Goal: Information Seeking & Learning: Learn about a topic

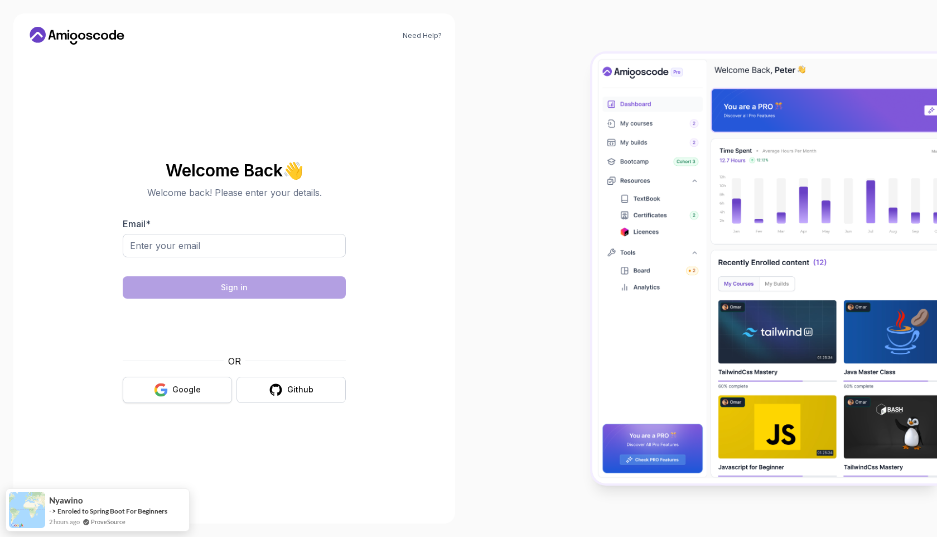
click at [211, 390] on button "Google" at bounding box center [177, 389] width 109 height 26
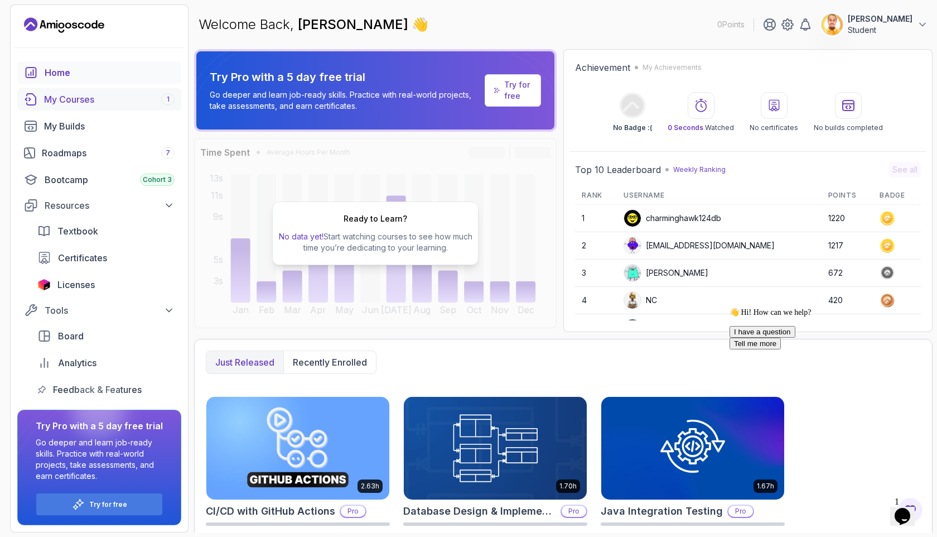
click at [64, 102] on div "My Courses 1" at bounding box center [109, 99] width 131 height 13
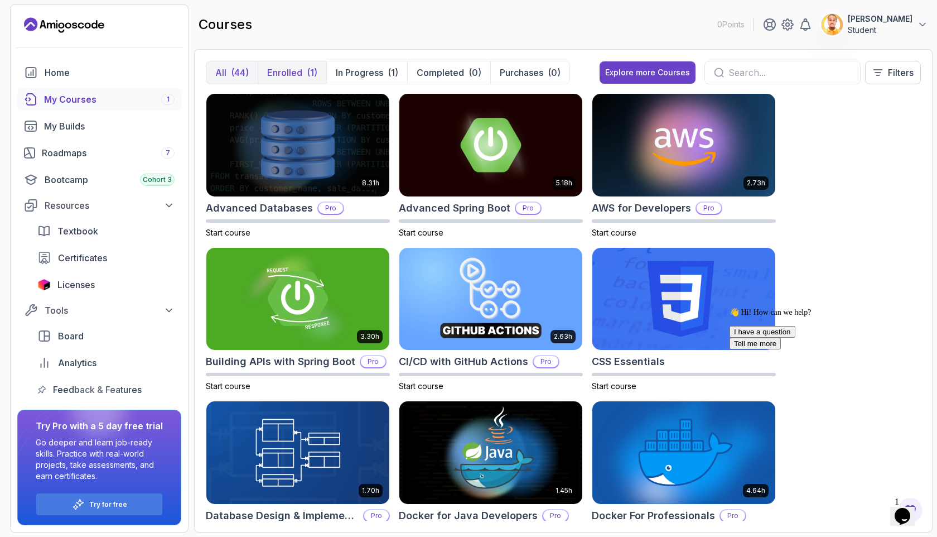
click at [298, 74] on p "Enrolled" at bounding box center [284, 72] width 35 height 13
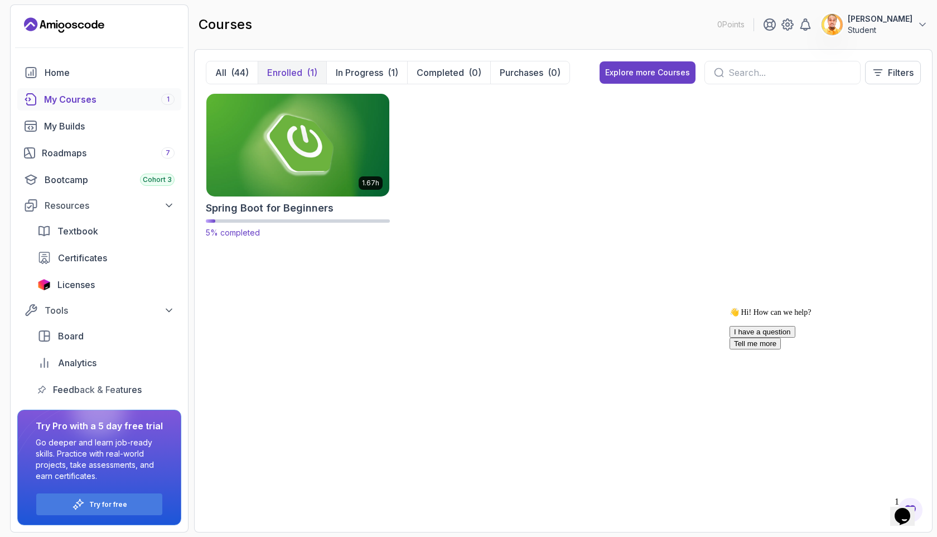
click at [317, 129] on img at bounding box center [298, 145] width 192 height 108
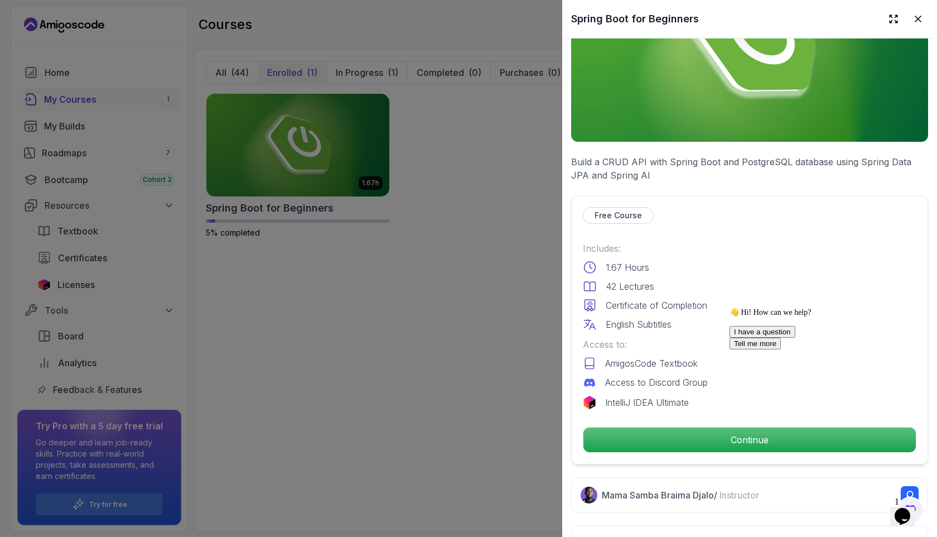
scroll to position [170, 0]
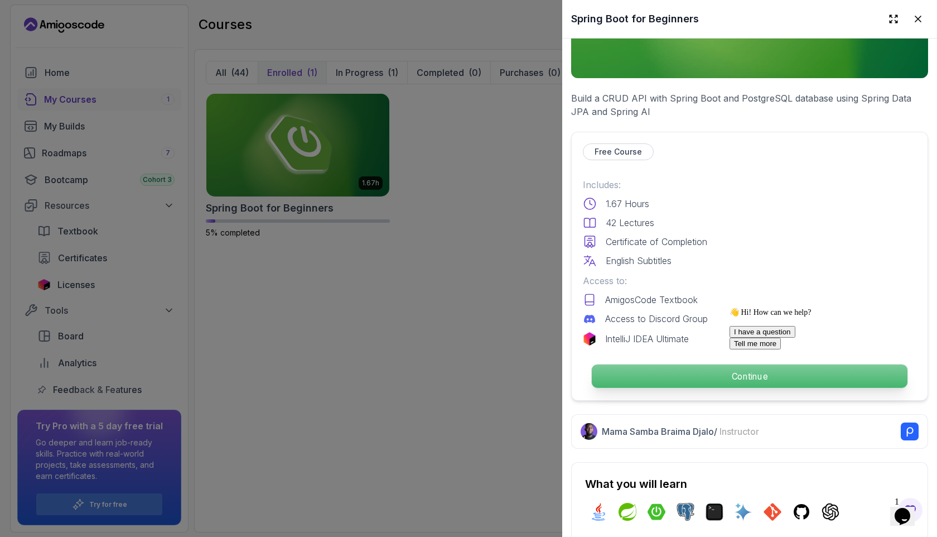
click at [676, 373] on p "Continue" at bounding box center [750, 375] width 316 height 23
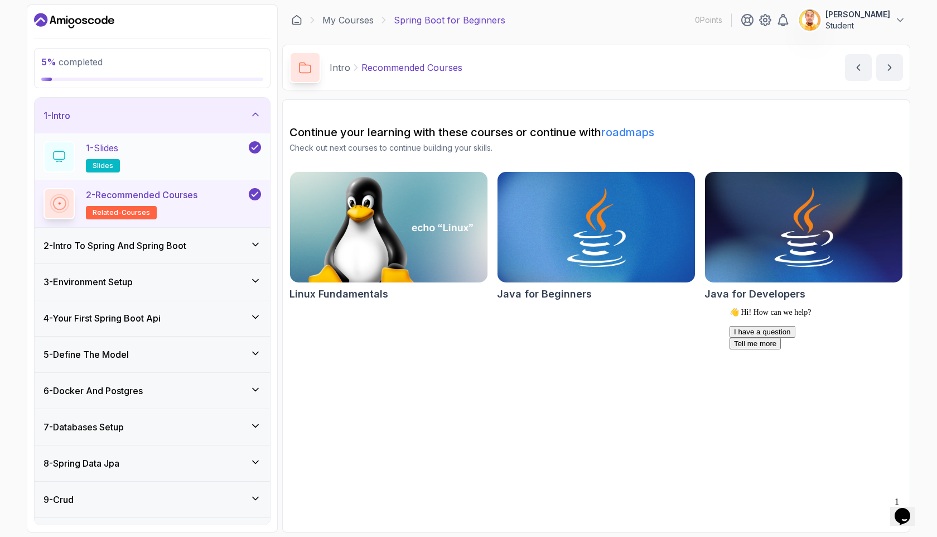
click at [128, 146] on div "1 - Slides slides" at bounding box center [145, 156] width 203 height 31
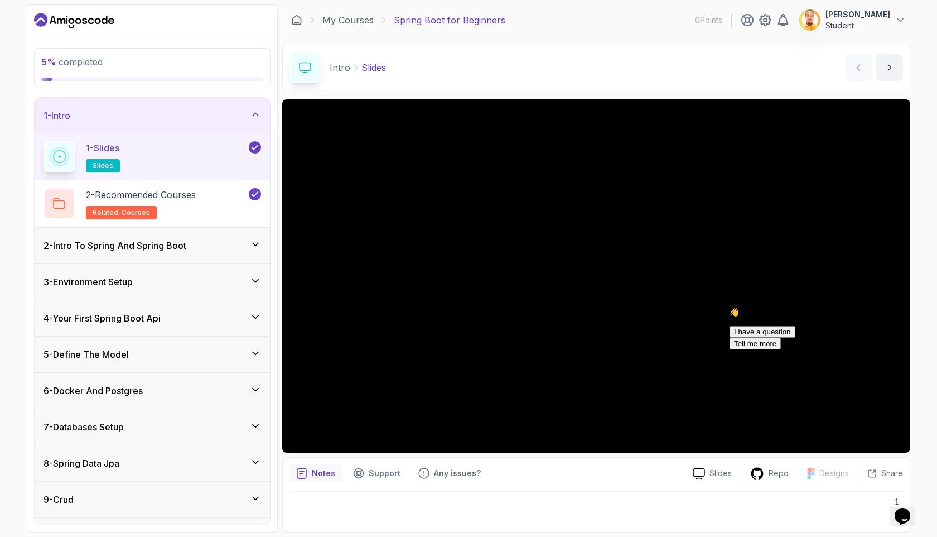
click at [729, 307] on icon "Chat attention grabber" at bounding box center [729, 307] width 0 height 0
click at [136, 248] on h3 "2 - Intro To Spring And Spring Boot" at bounding box center [115, 245] width 143 height 13
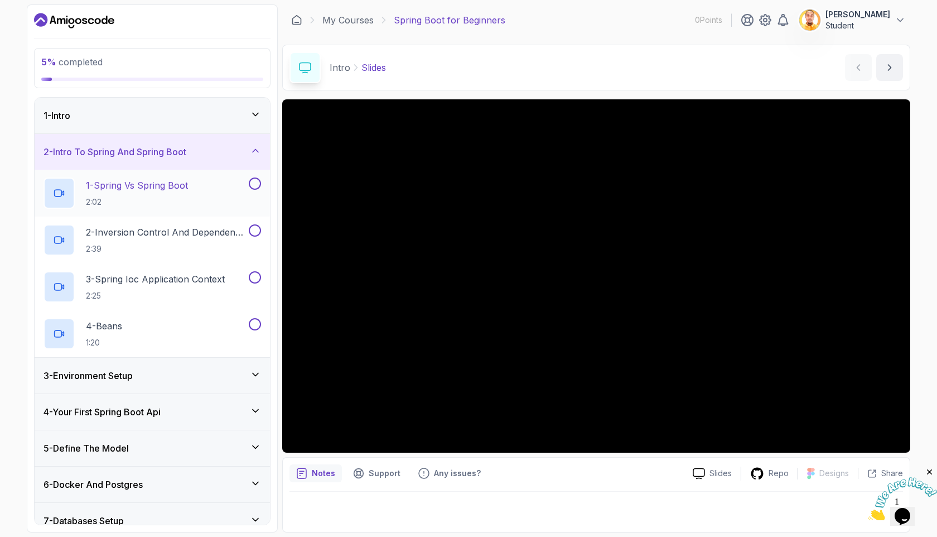
click at [132, 183] on p "1 - Spring Vs Spring Boot" at bounding box center [137, 184] width 102 height 13
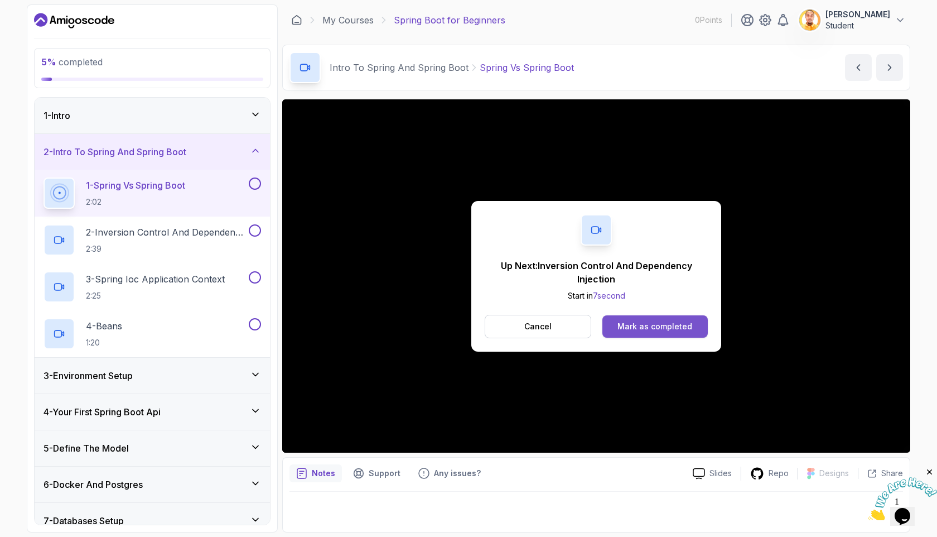
click at [653, 330] on div "Mark as completed" at bounding box center [654, 326] width 75 height 11
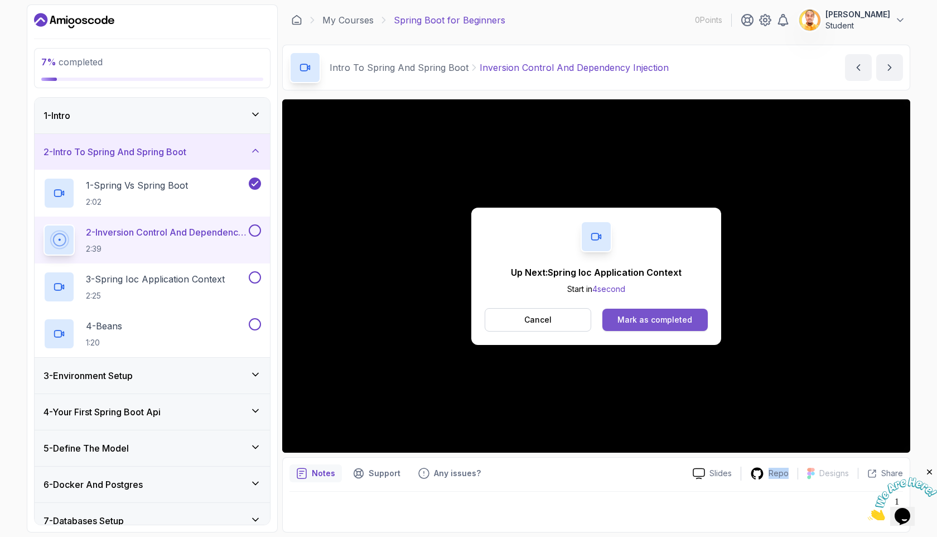
click at [670, 322] on div "Mark as completed" at bounding box center [654, 319] width 75 height 11
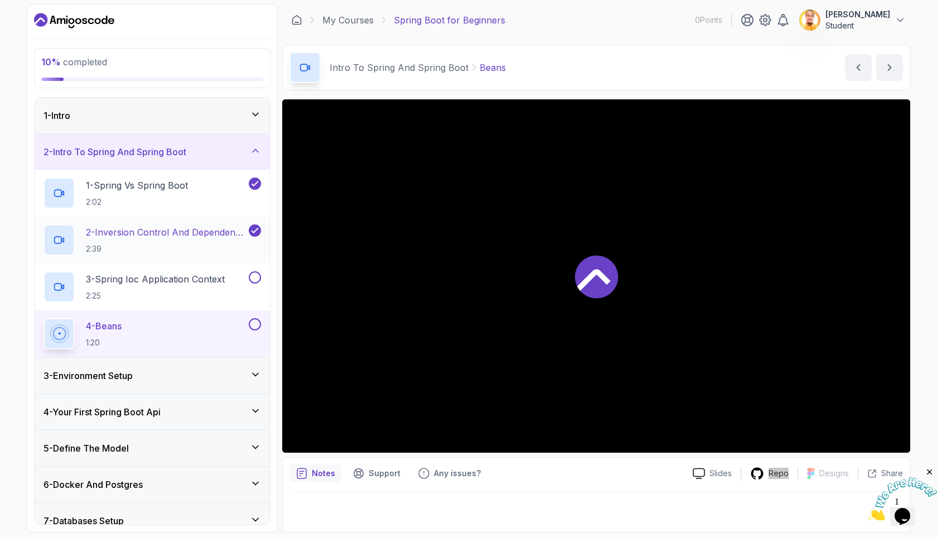
click at [524, 323] on div at bounding box center [596, 275] width 628 height 353
click at [611, 288] on icon at bounding box center [596, 276] width 43 height 43
click at [196, 280] on p "3 - Spring Ioc Application Context" at bounding box center [155, 278] width 139 height 13
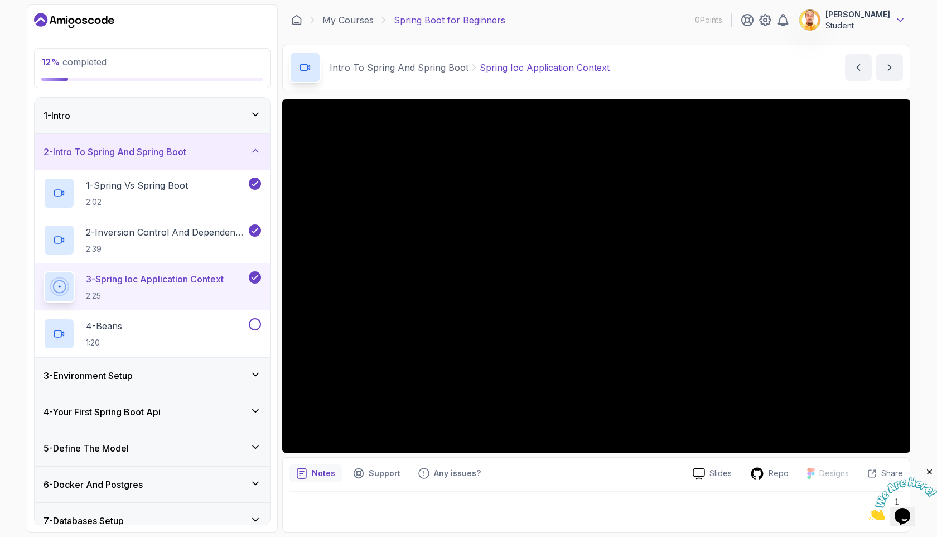
click at [896, 17] on icon at bounding box center [900, 20] width 11 height 11
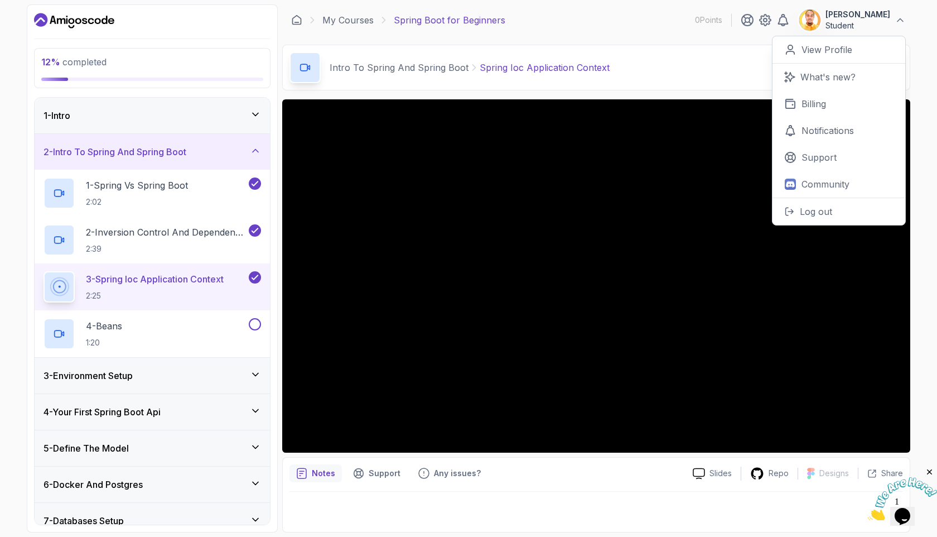
click at [892, 21] on button "[PERSON_NAME] Student" at bounding box center [852, 20] width 107 height 22
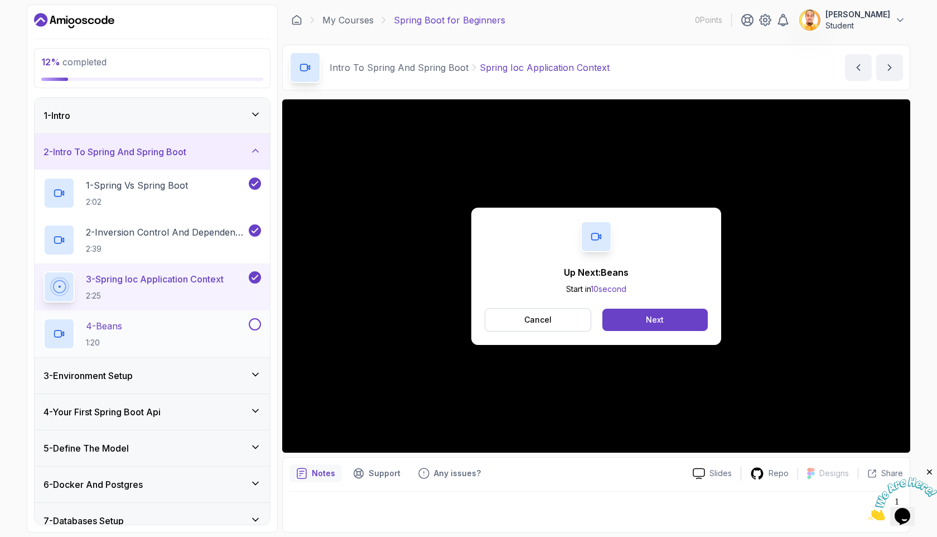
click at [177, 323] on div "4 - Beans 1:20" at bounding box center [145, 333] width 203 height 31
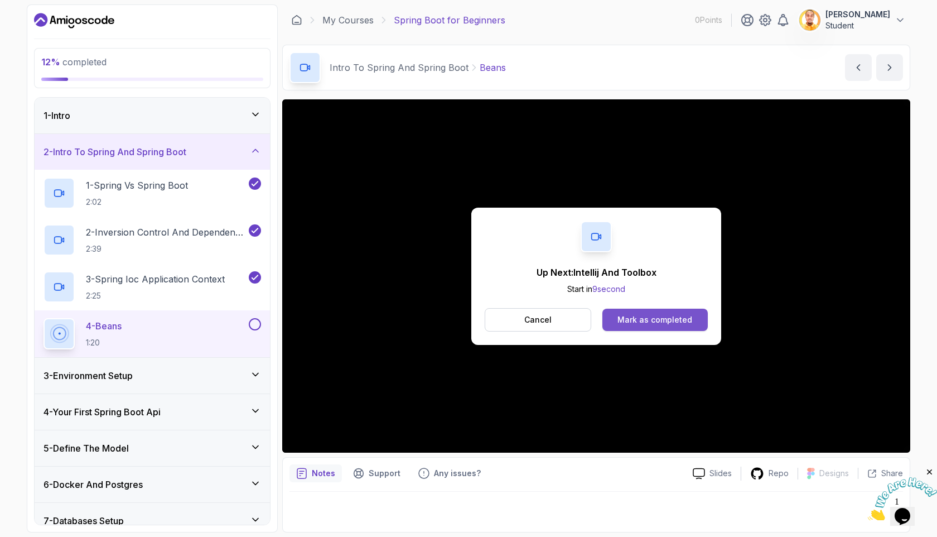
click at [646, 320] on div "Mark as completed" at bounding box center [654, 319] width 75 height 11
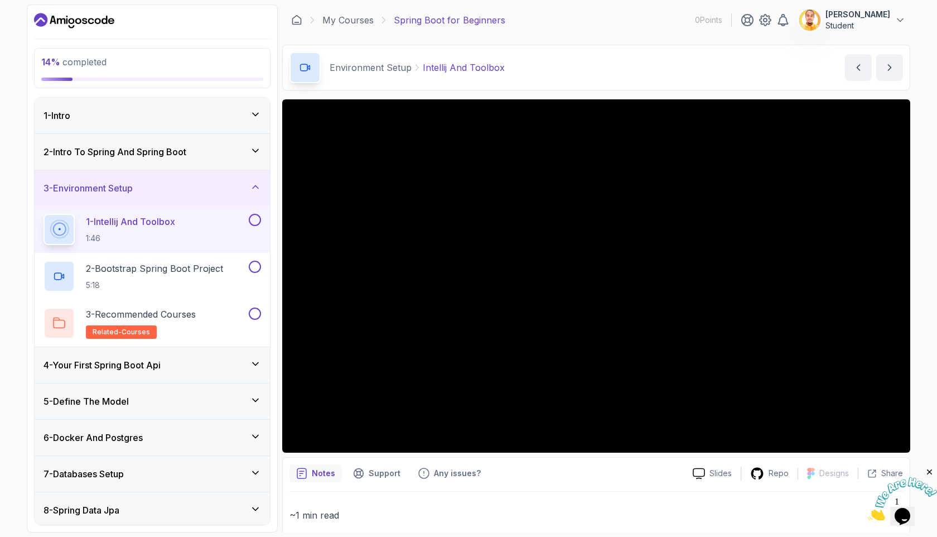
click at [258, 110] on icon at bounding box center [255, 114] width 11 height 11
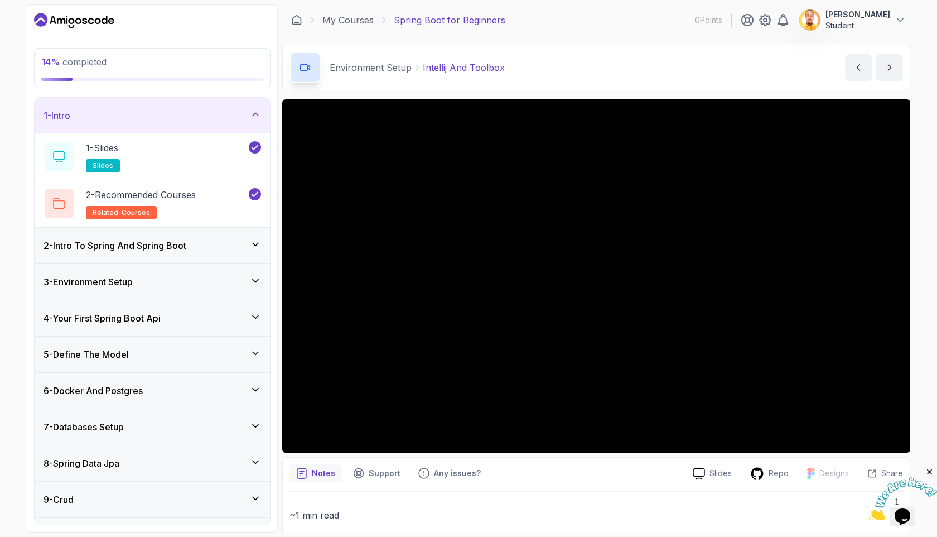
click at [255, 113] on icon at bounding box center [256, 114] width 6 height 3
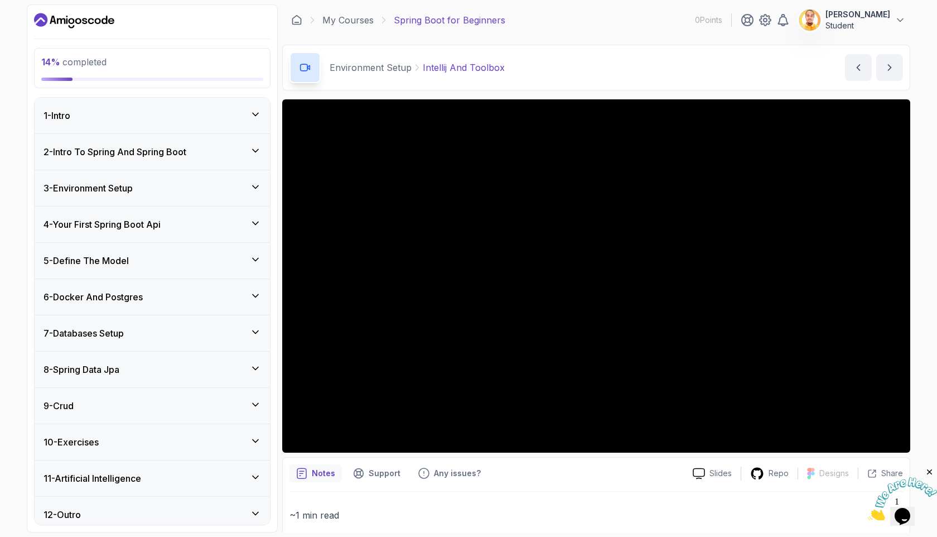
click at [262, 158] on div "2 - Intro To Spring And Spring Boot" at bounding box center [152, 152] width 235 height 36
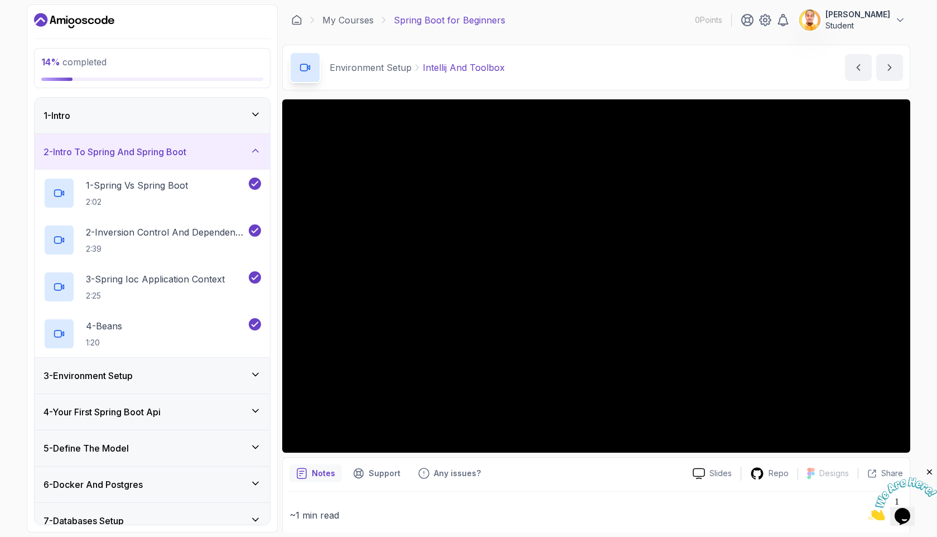
click at [262, 157] on div "2 - Intro To Spring And Spring Boot" at bounding box center [152, 152] width 235 height 36
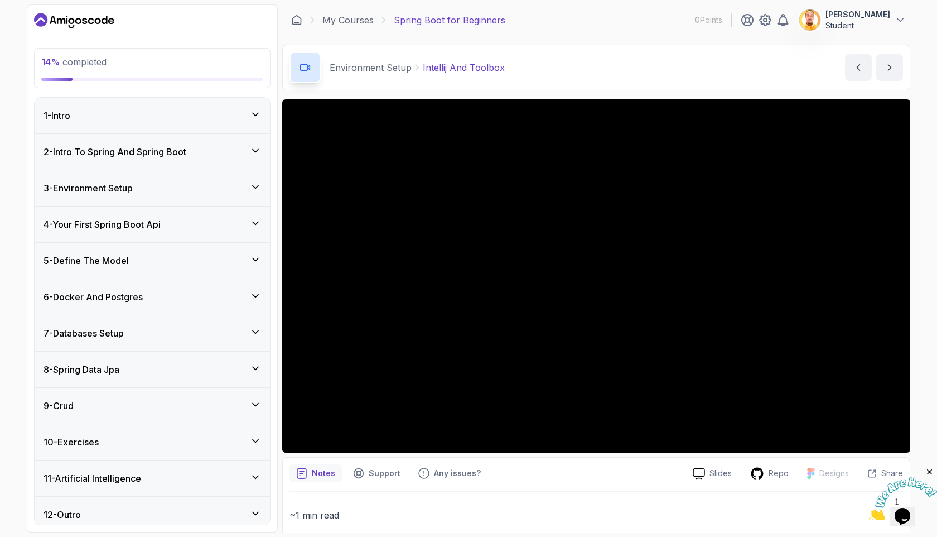
click at [259, 187] on icon at bounding box center [255, 186] width 11 height 11
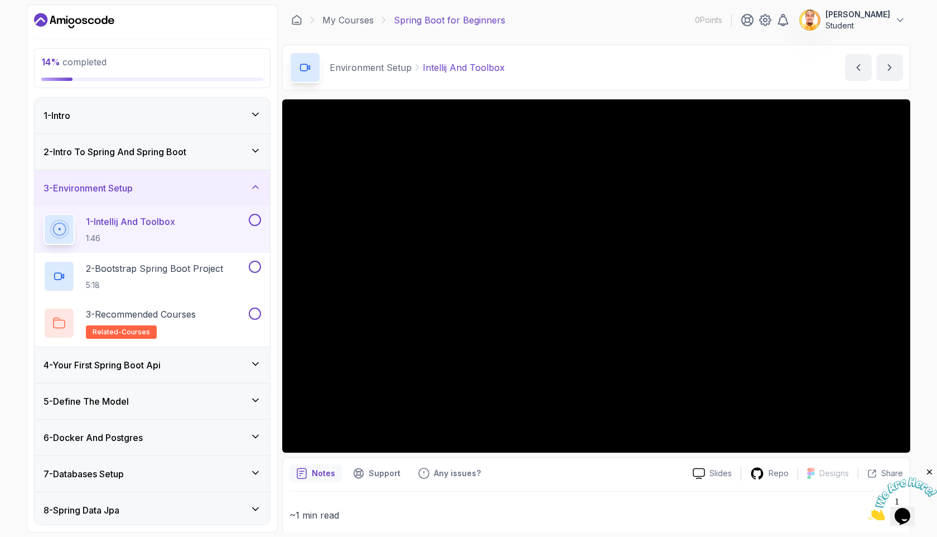
click at [253, 113] on icon at bounding box center [256, 114] width 6 height 3
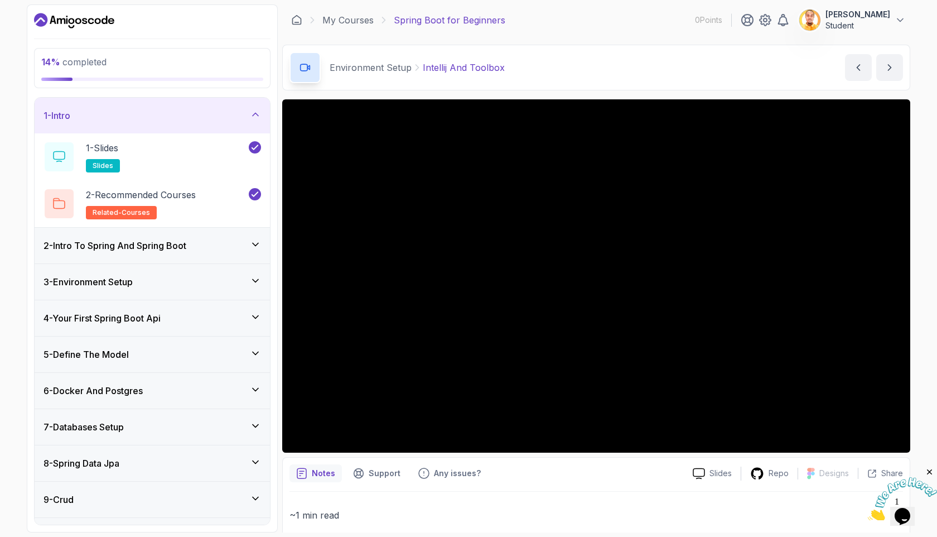
click at [253, 113] on icon at bounding box center [255, 114] width 11 height 11
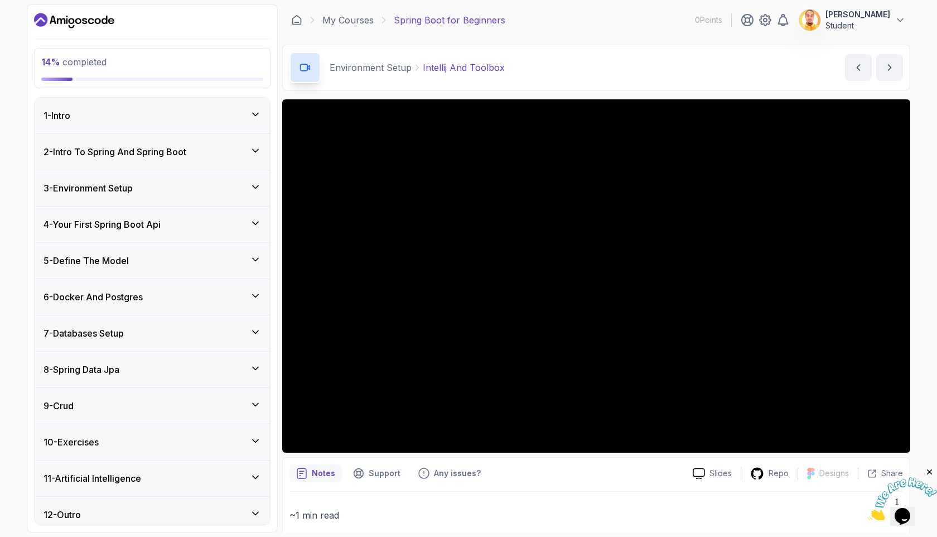
click at [260, 148] on icon at bounding box center [255, 150] width 11 height 11
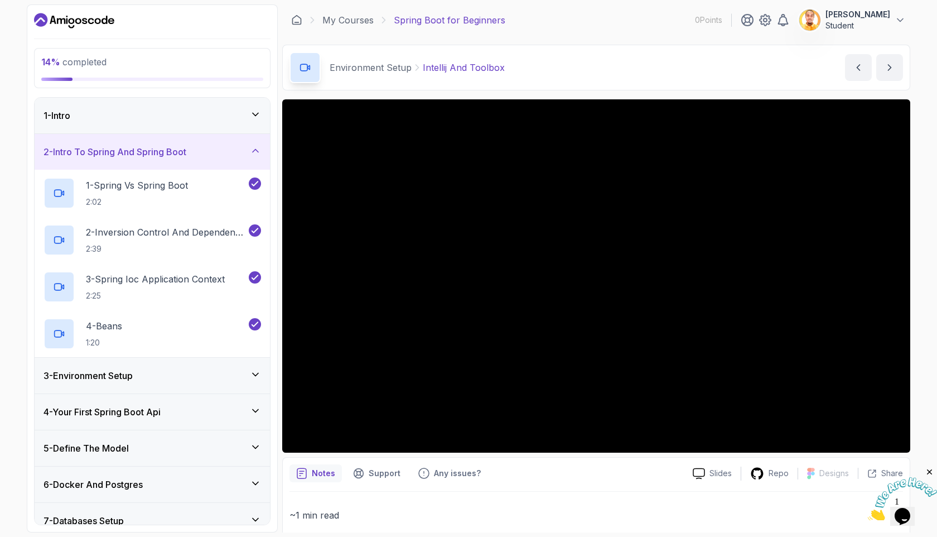
drag, startPoint x: 259, startPoint y: 148, endPoint x: 278, endPoint y: 129, distance: 26.8
click at [265, 142] on div "2 - Intro To Spring And Spring Boot" at bounding box center [152, 152] width 235 height 36
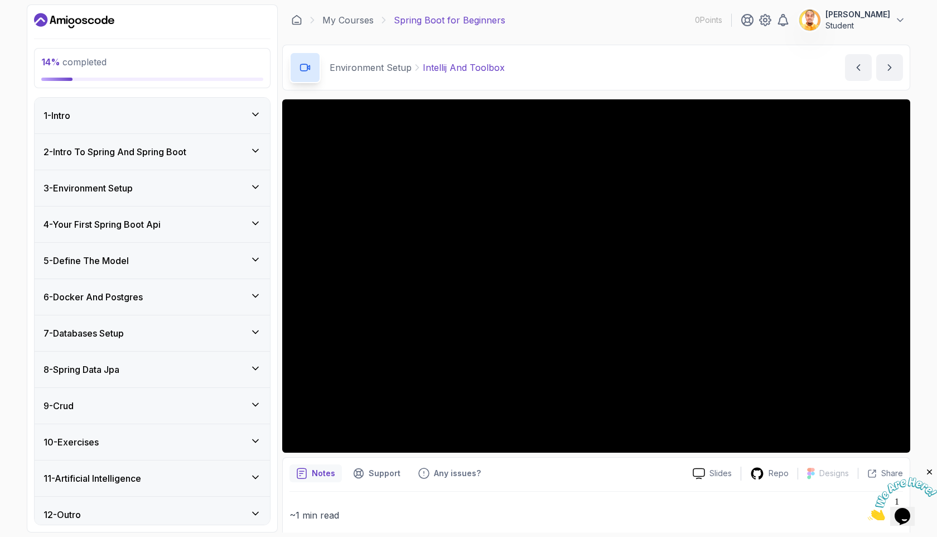
click at [260, 151] on icon at bounding box center [255, 150] width 11 height 11
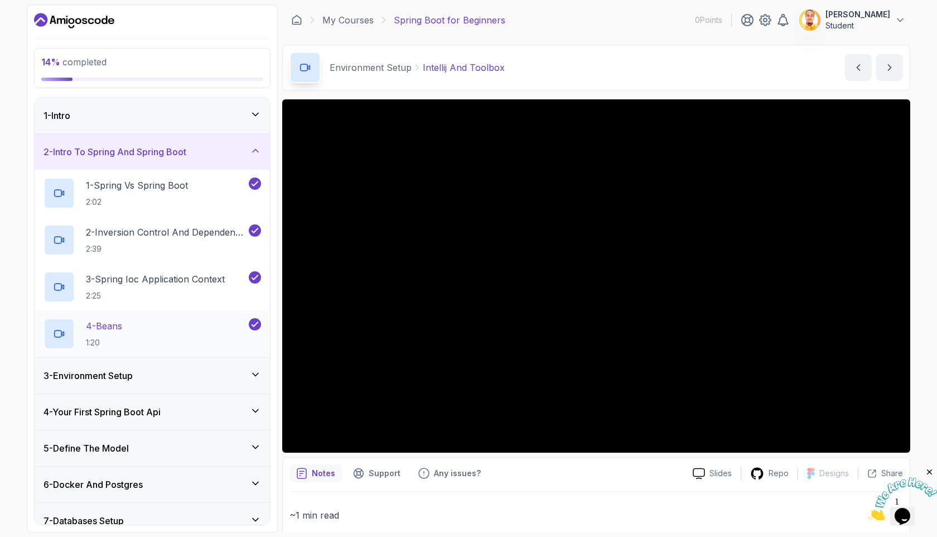
click at [130, 341] on div "4 - Beans 1:20" at bounding box center [145, 333] width 203 height 31
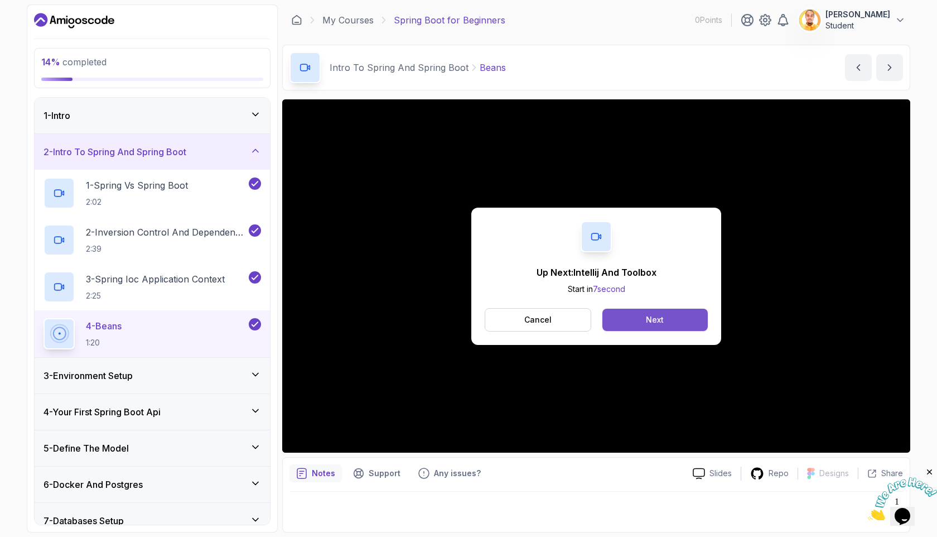
click at [656, 318] on div "Next" at bounding box center [655, 319] width 18 height 11
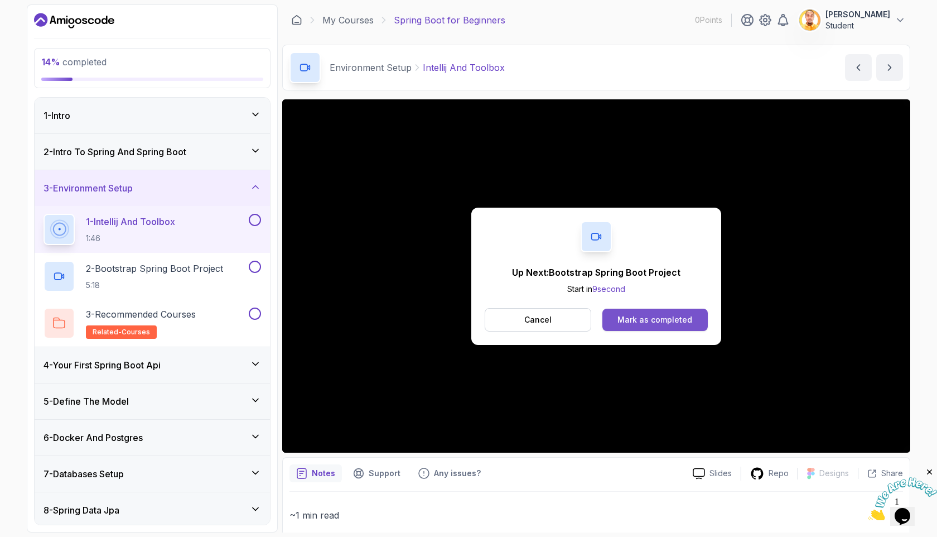
click at [665, 318] on div "Mark as completed" at bounding box center [654, 319] width 75 height 11
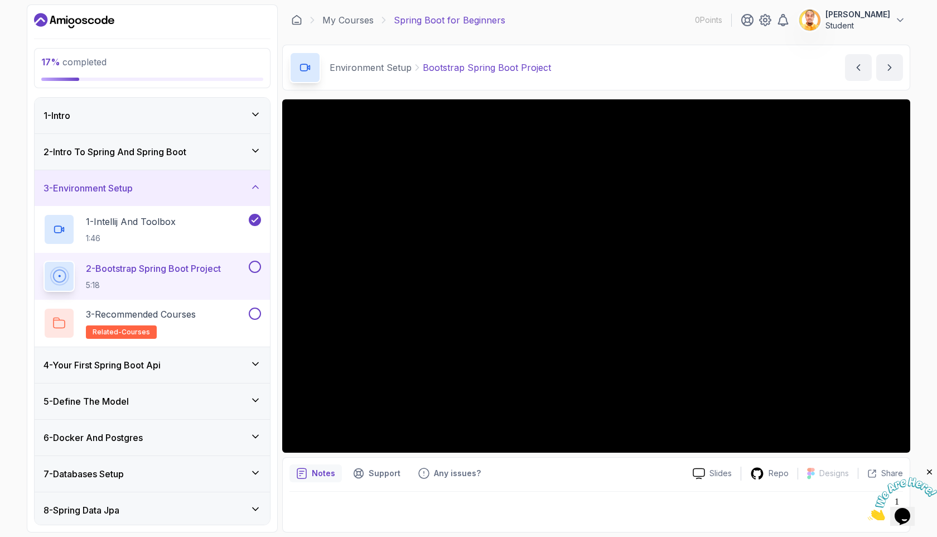
click at [189, 267] on p "2 - Bootstrap Spring Boot Project" at bounding box center [153, 268] width 135 height 13
click at [569, 490] on div "Notes Support Any issues? Slides Repo Designs Design not available Share" at bounding box center [596, 494] width 628 height 75
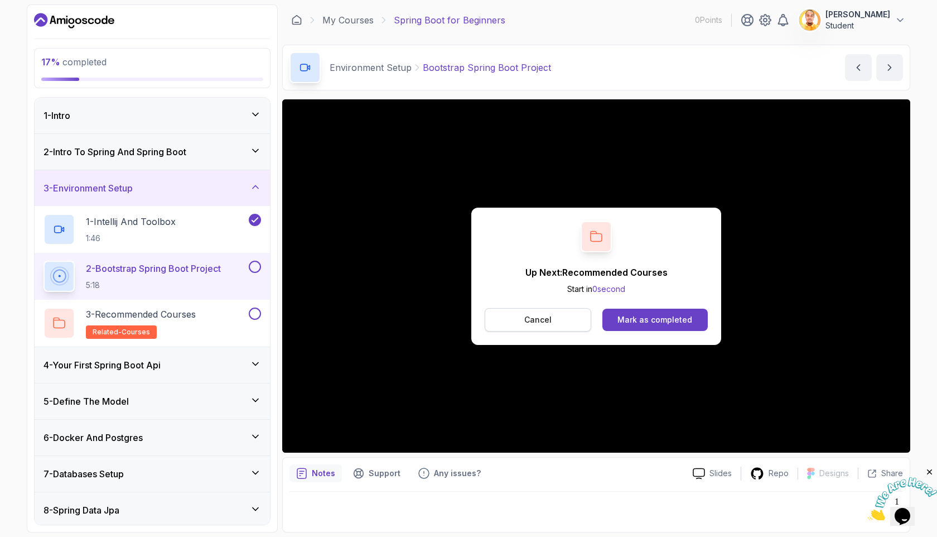
click at [549, 322] on div "Up Next: Recommended Courses Start in 0 second Cancel Mark as completed Slides …" at bounding box center [596, 315] width 628 height 433
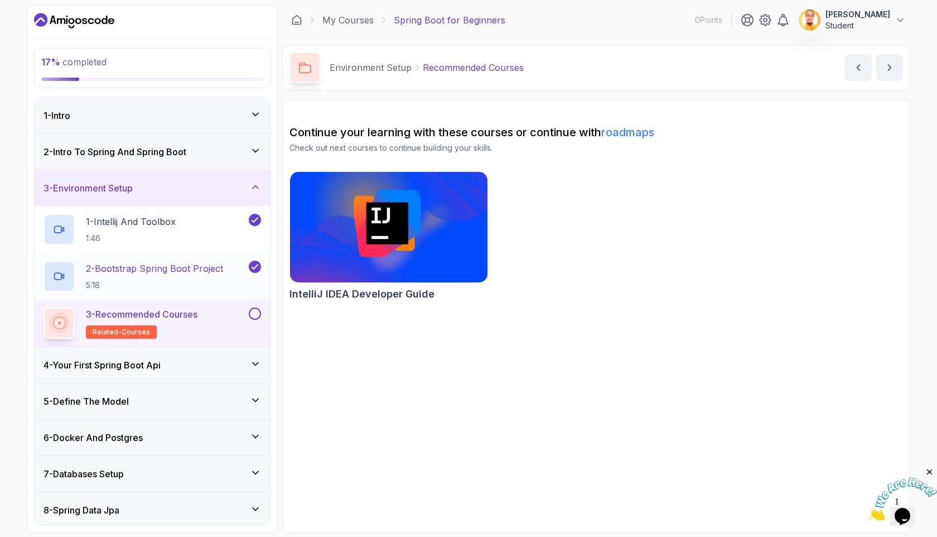
click at [184, 278] on h2 "2 - Bootstrap Spring Boot Project 5:18" at bounding box center [154, 276] width 137 height 29
click at [416, 243] on img at bounding box center [388, 227] width 207 height 116
click at [421, 259] on img at bounding box center [388, 227] width 207 height 116
click at [260, 316] on div at bounding box center [254, 313] width 15 height 12
drag, startPoint x: 257, startPoint y: 313, endPoint x: 255, endPoint y: 325, distance: 11.8
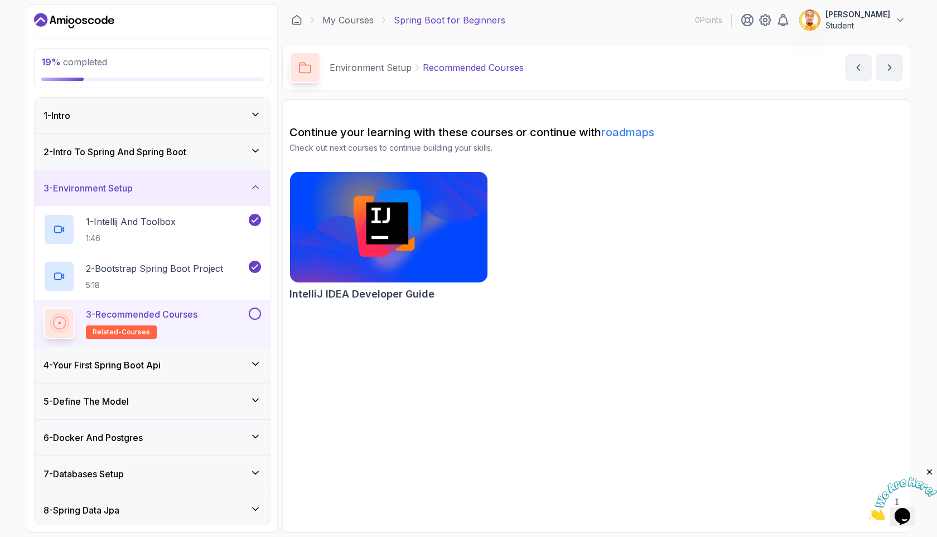
click at [257, 314] on button at bounding box center [255, 313] width 12 height 12
click at [226, 365] on div "4 - Your First Spring Boot Api" at bounding box center [153, 364] width 218 height 13
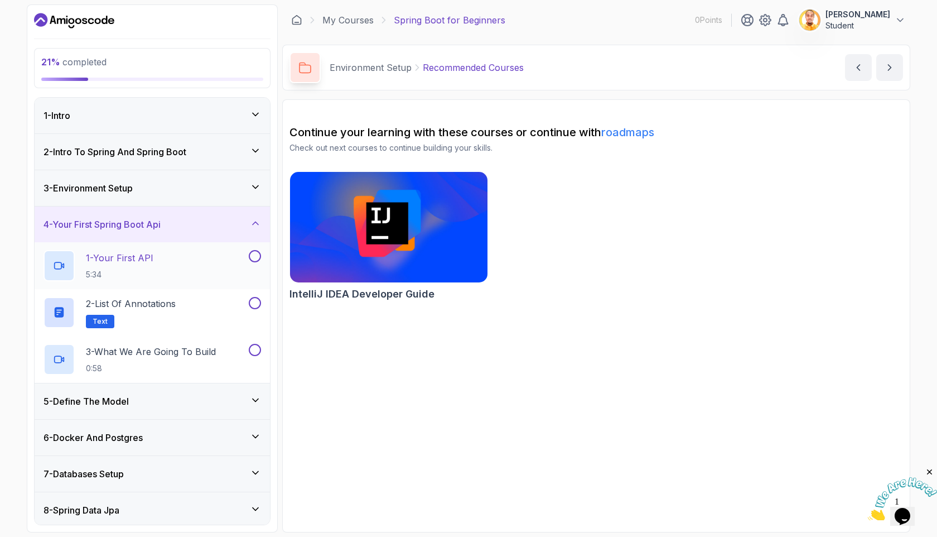
click at [173, 263] on div "1 - Your First API 5:34" at bounding box center [145, 265] width 203 height 31
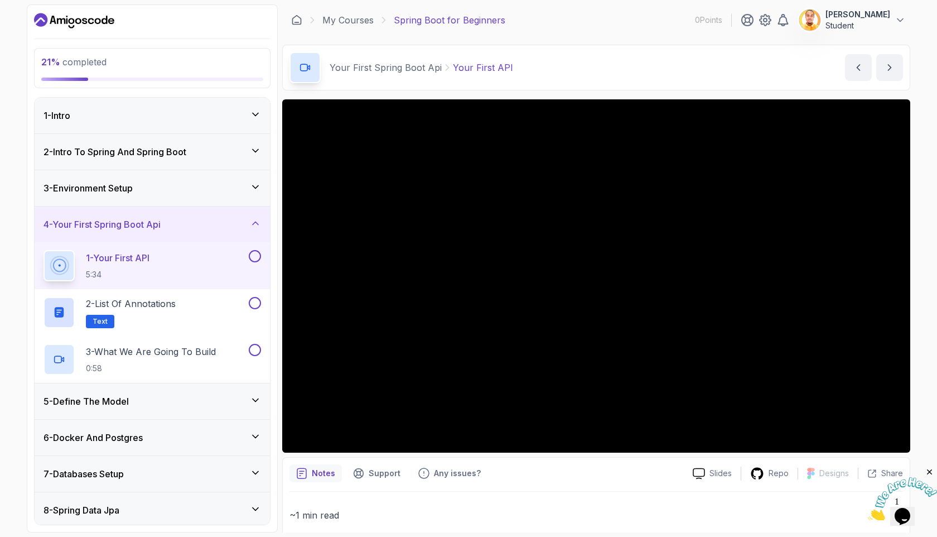
click at [524, 486] on div "Notes Support Any issues? Slides Repo Designs Design not available Share ~1 min…" at bounding box center [596, 516] width 628 height 118
